Goal: Information Seeking & Learning: Learn about a topic

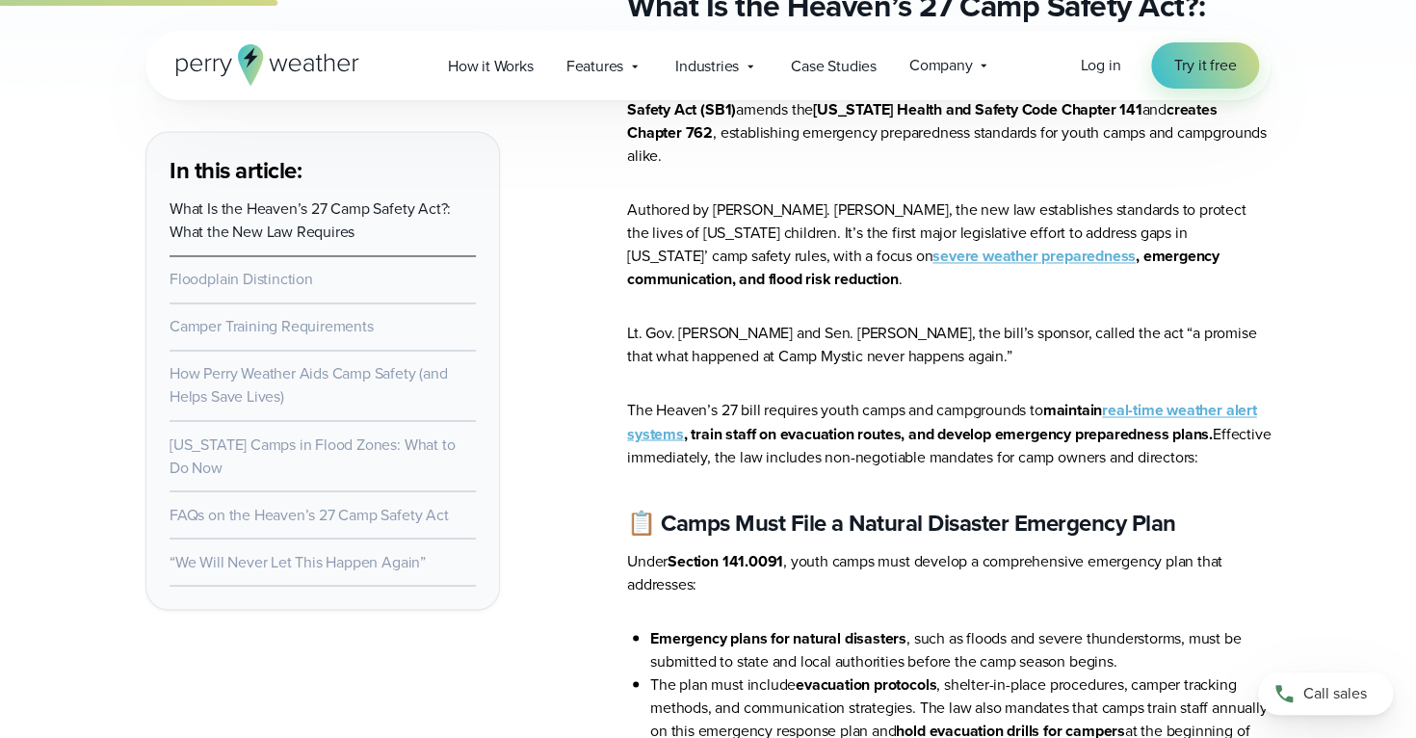
scroll to position [1218, 0]
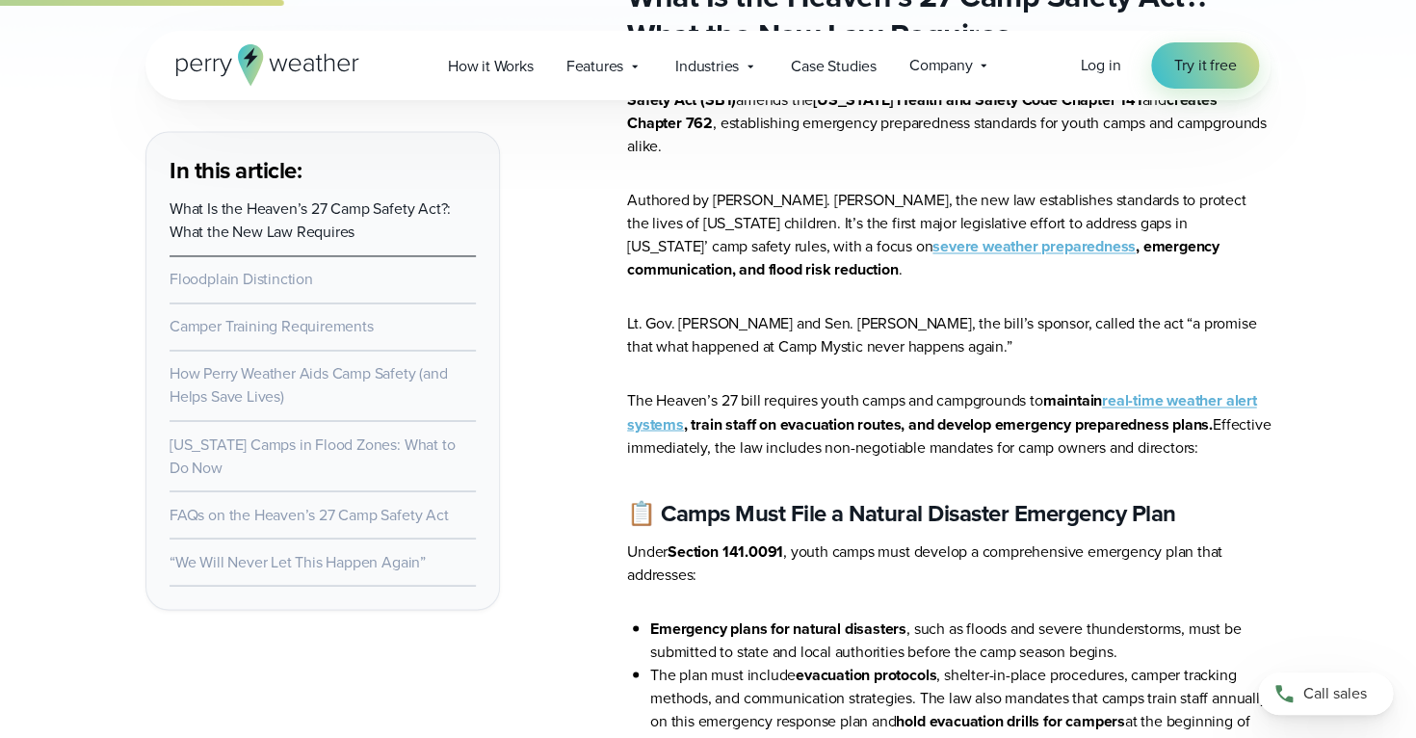
click at [1184, 389] on strong "real-time weather alert systems" at bounding box center [941, 411] width 629 height 45
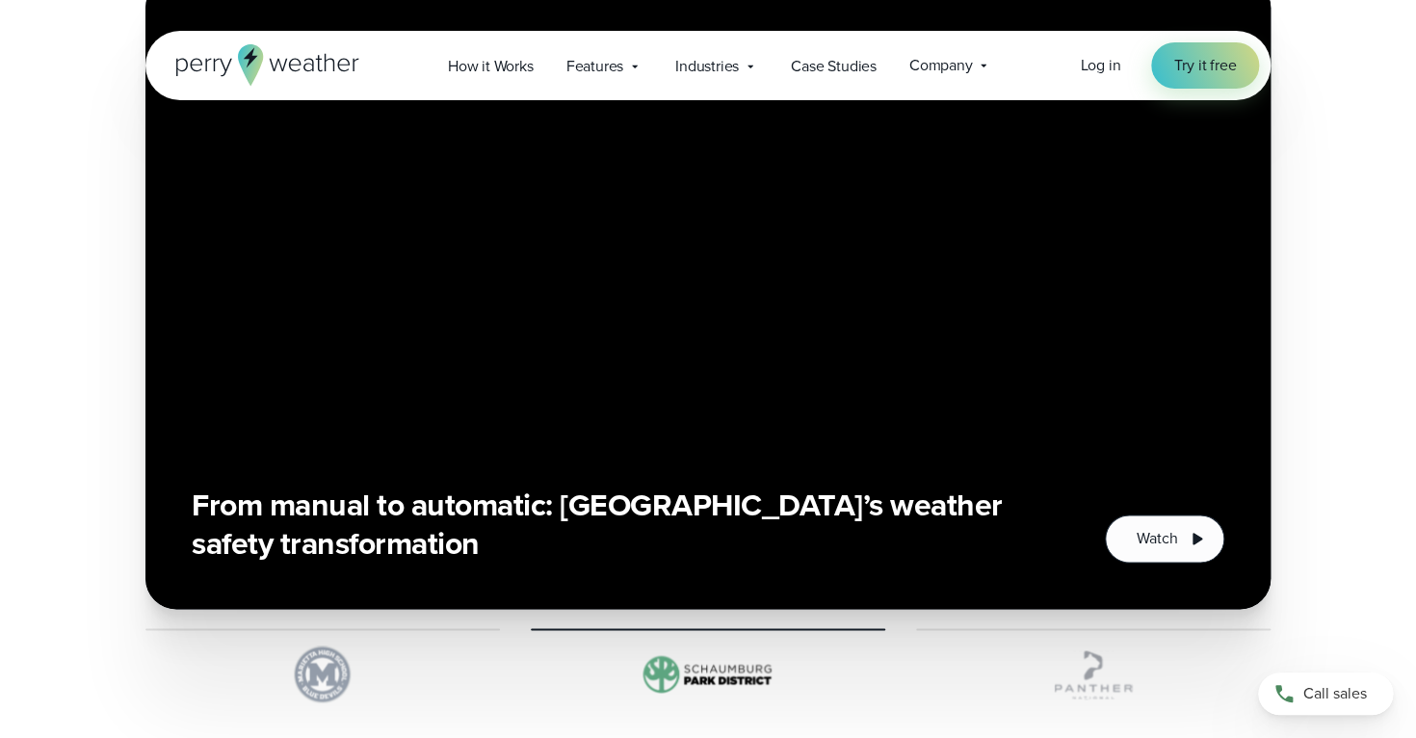
scroll to position [4148, 0]
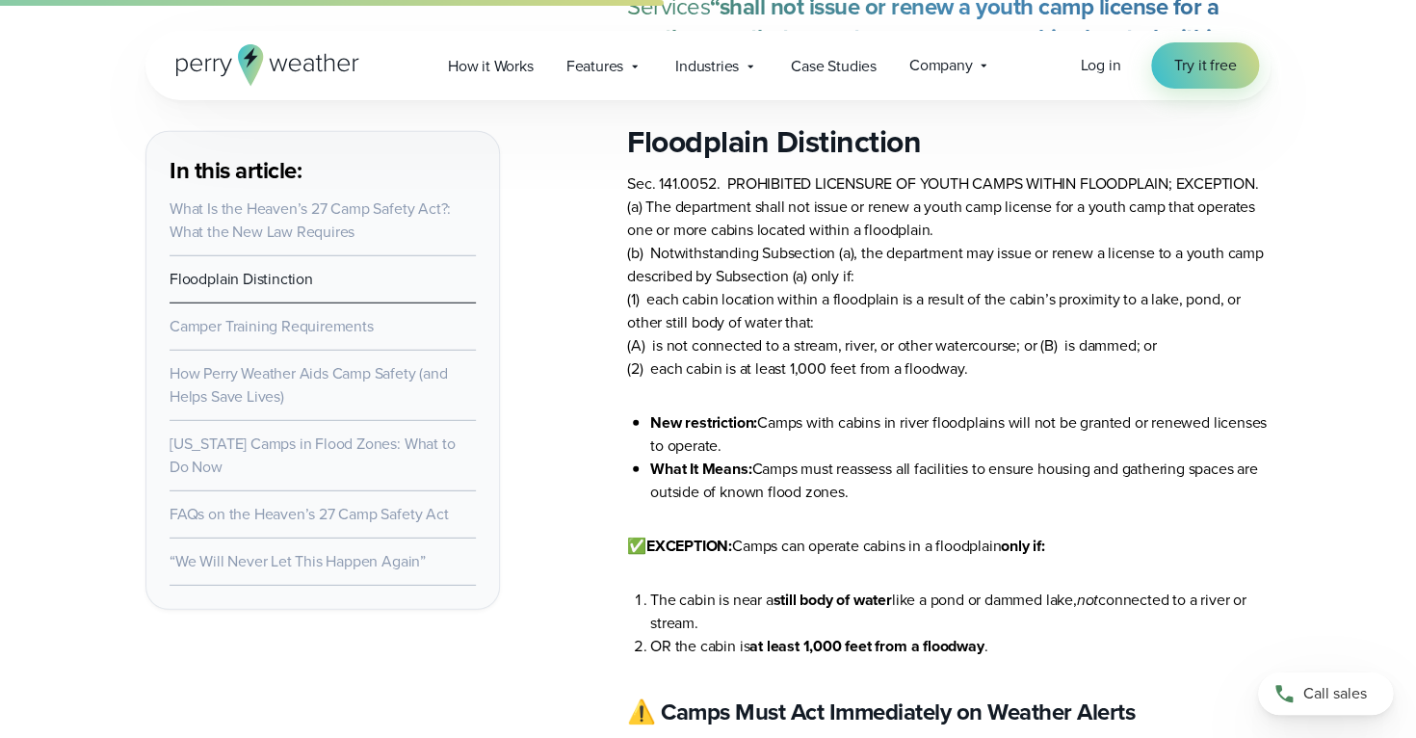
scroll to position [2324, 0]
